Goal: Task Accomplishment & Management: Manage account settings

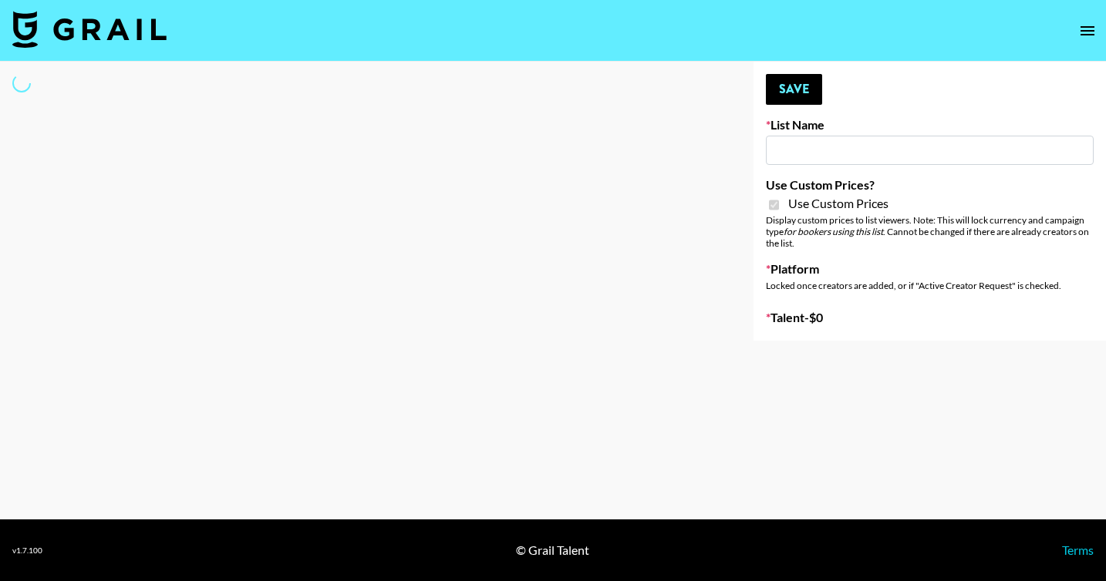
type input "Anker For Soundcore"
checkbox input "true"
select select "Brand"
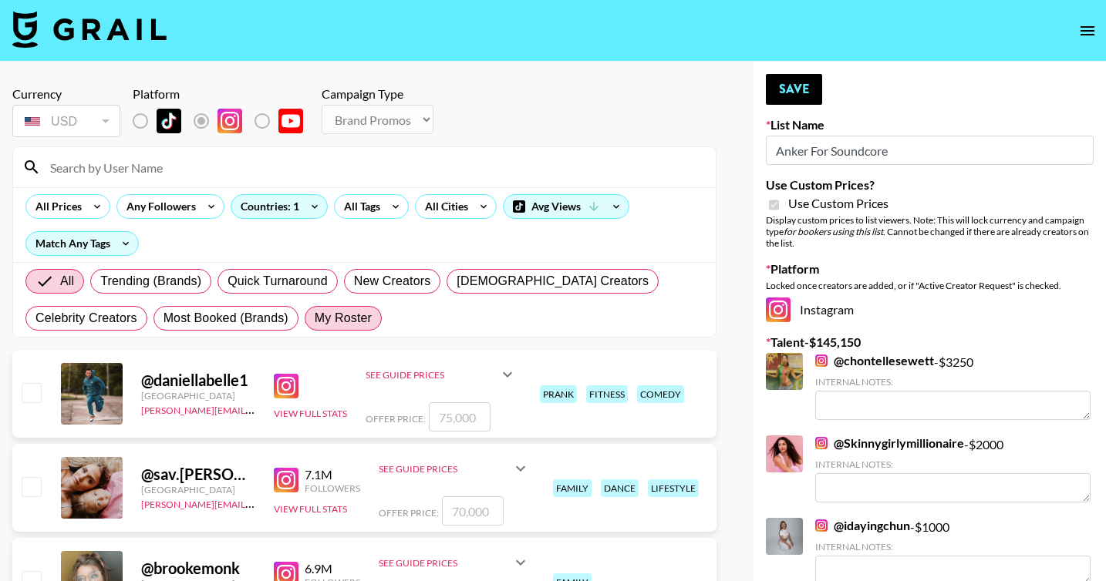
click at [341, 315] on span "My Roster" at bounding box center [343, 318] width 57 height 19
click at [315, 319] on input "My Roster" at bounding box center [315, 319] width 0 height 0
radio input "true"
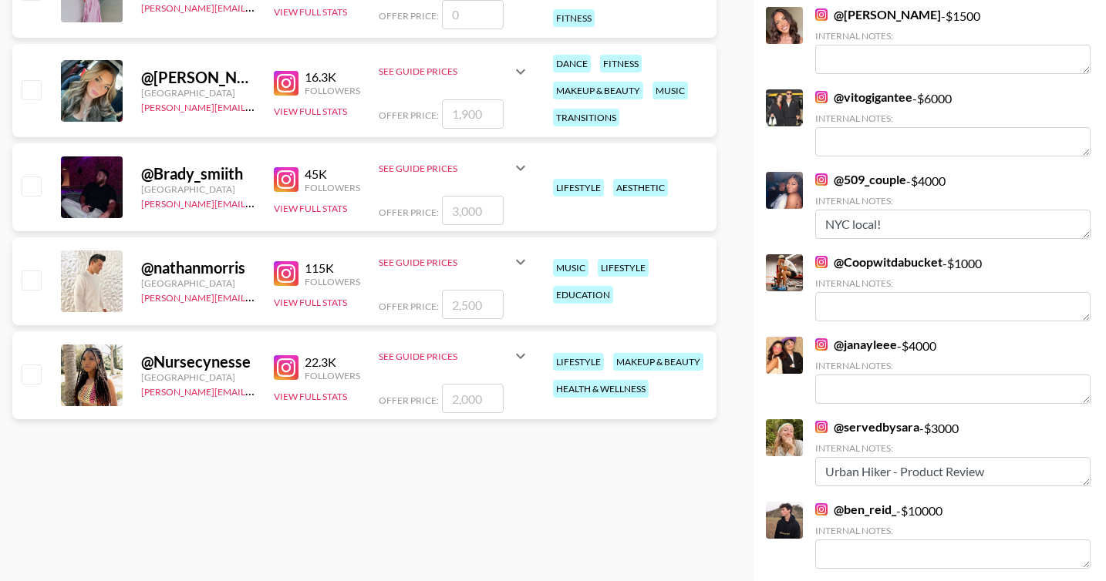
scroll to position [596, 0]
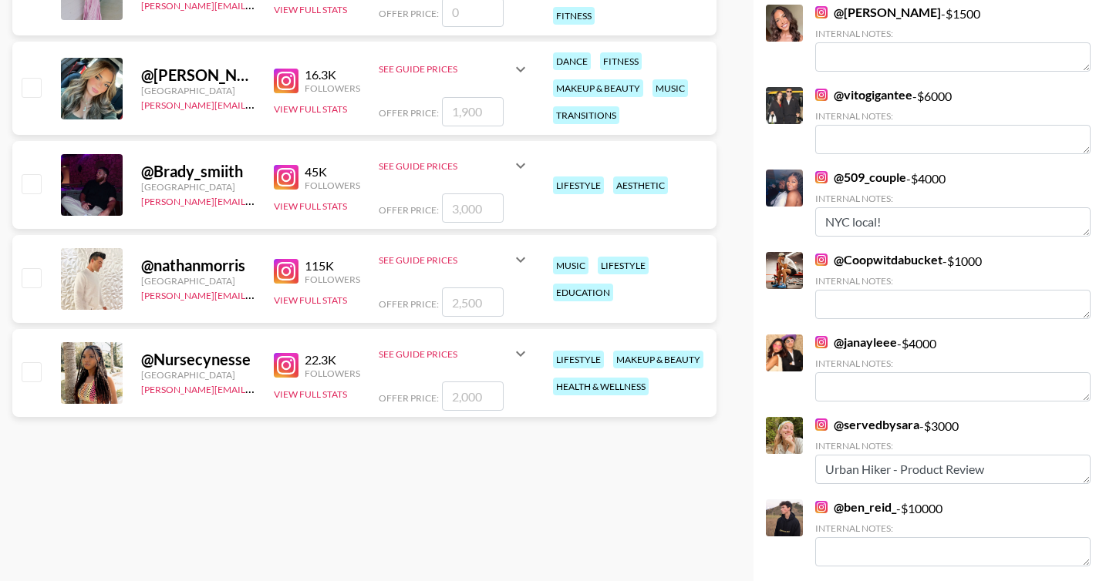
click at [35, 373] on input "checkbox" at bounding box center [31, 371] width 19 height 19
checkbox input "true"
type input "2000"
click at [18, 365] on div "@ Nursecynesse [GEOGRAPHIC_DATA] [PERSON_NAME][EMAIL_ADDRESS][PERSON_NAME][DOMA…" at bounding box center [364, 373] width 704 height 88
click at [42, 374] on div at bounding box center [31, 373] width 24 height 26
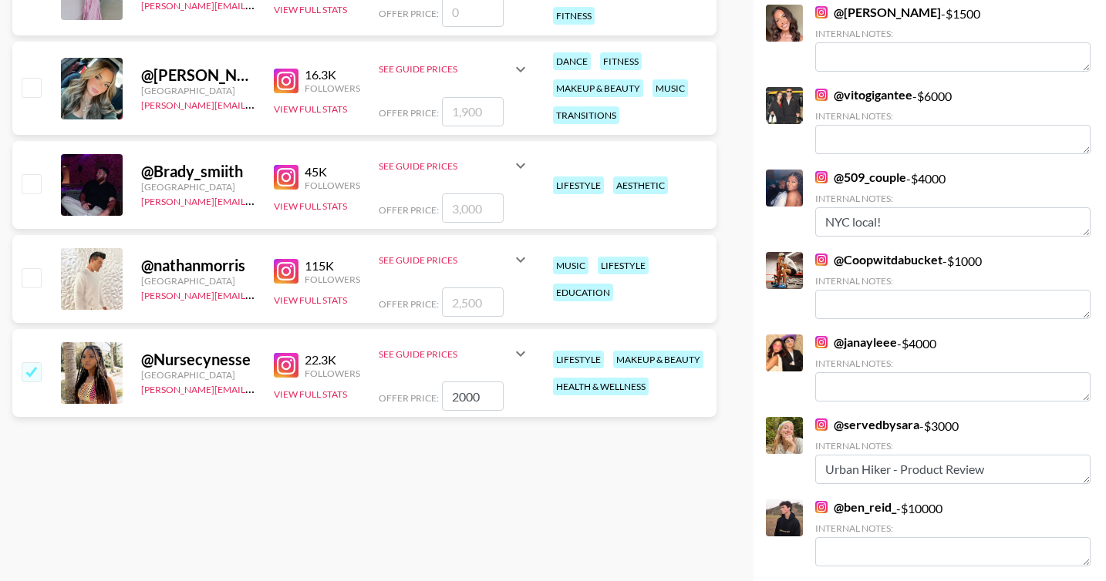
click at [37, 374] on input "checkbox" at bounding box center [31, 371] width 19 height 19
checkbox input "false"
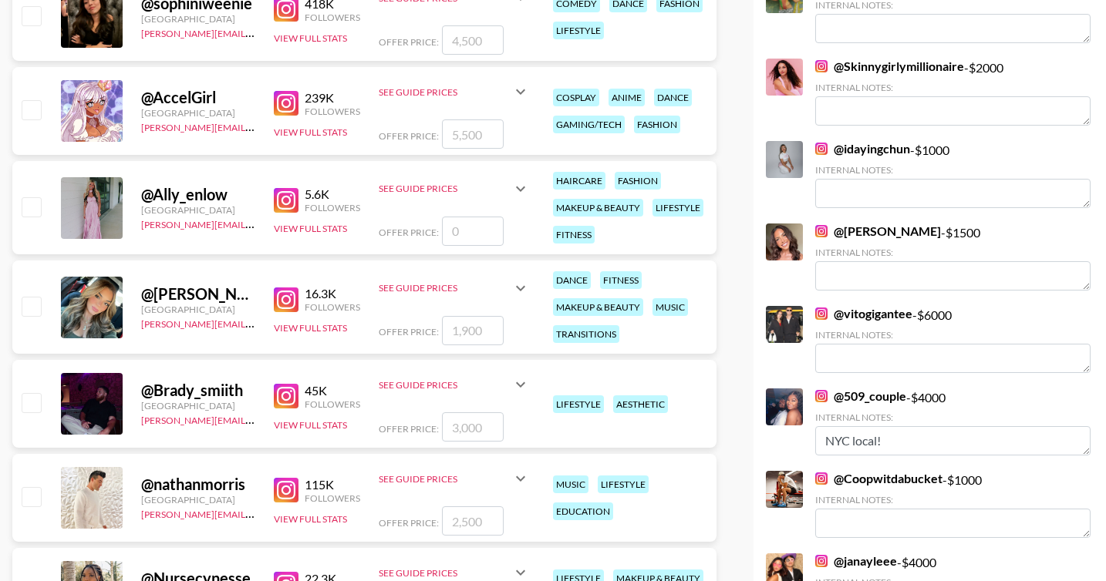
scroll to position [560, 0]
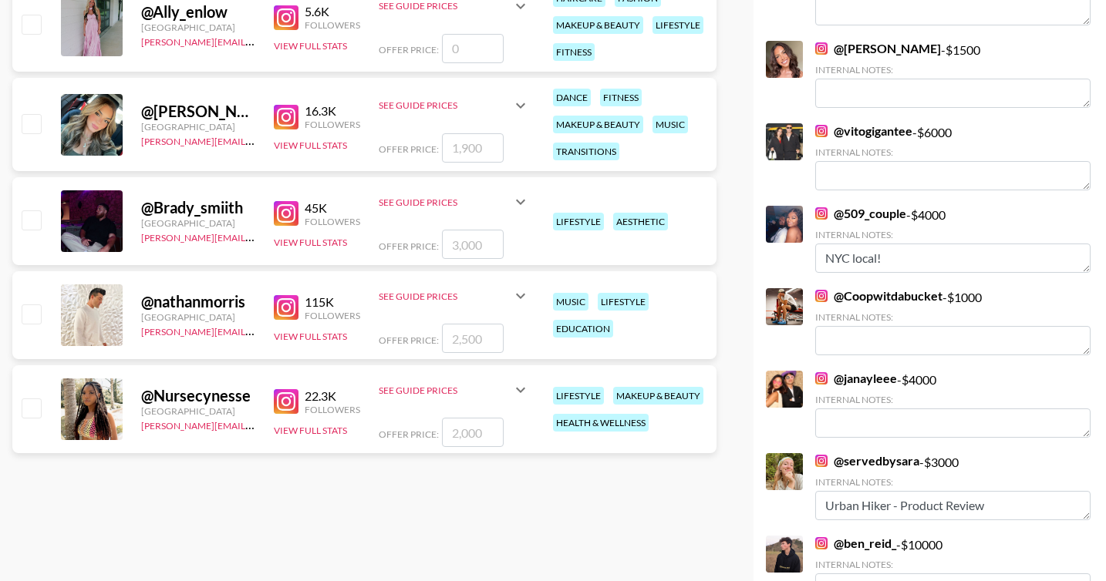
click at [33, 412] on input "checkbox" at bounding box center [31, 408] width 19 height 19
checkbox input "true"
type input "2000"
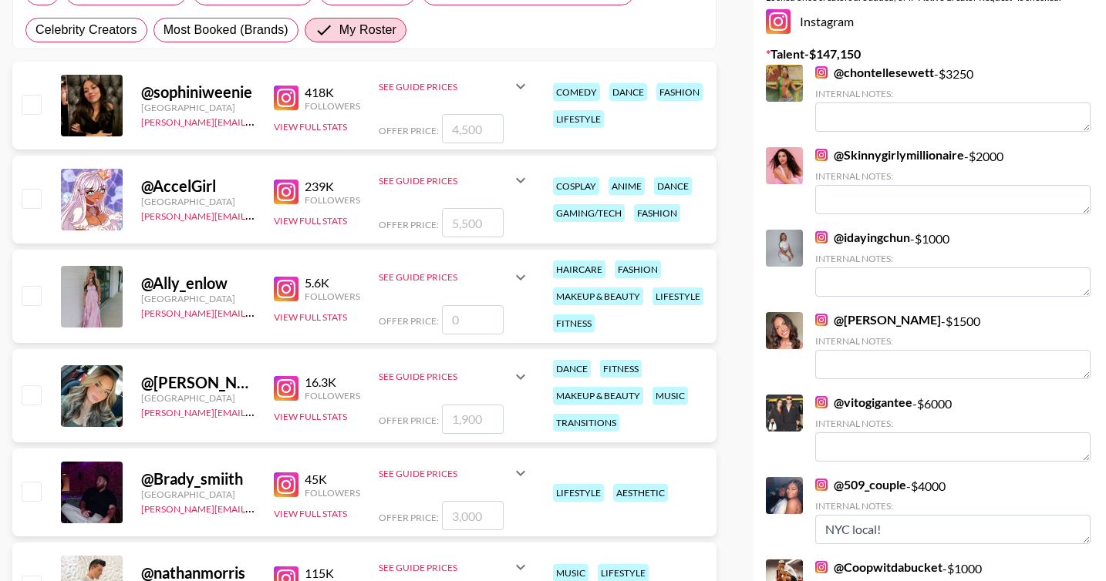
scroll to position [0, 0]
